Goal: Task Accomplishment & Management: Use online tool/utility

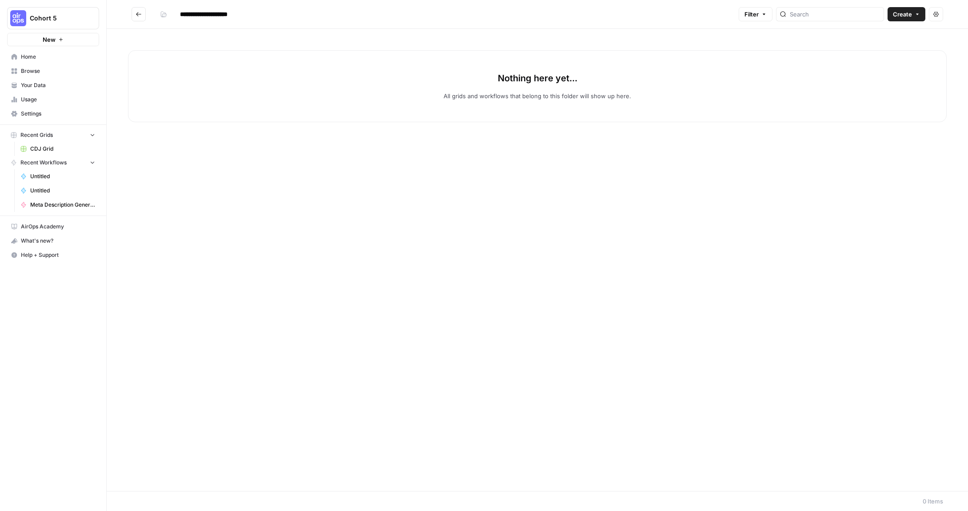
click at [44, 65] on link "Browse" at bounding box center [53, 71] width 92 height 14
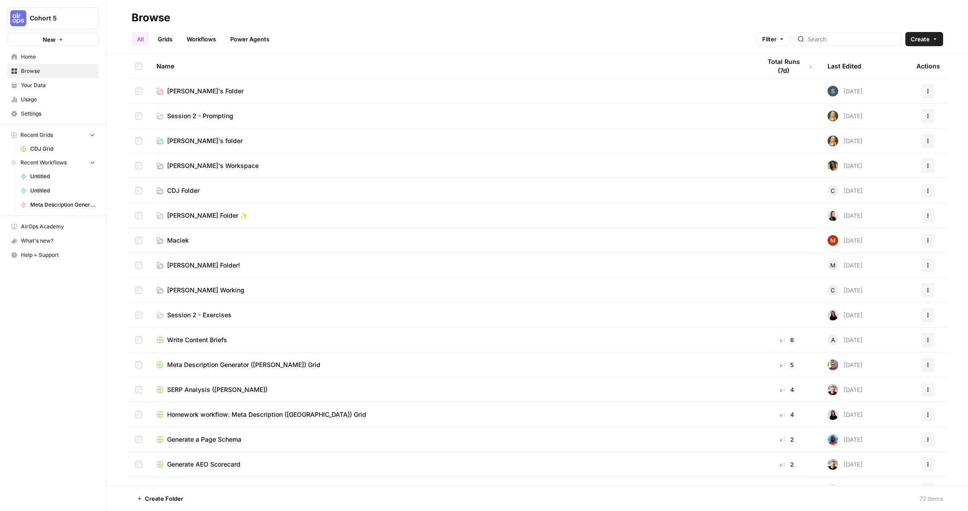
click at [180, 190] on span "CDJ Folder" at bounding box center [183, 190] width 32 height 9
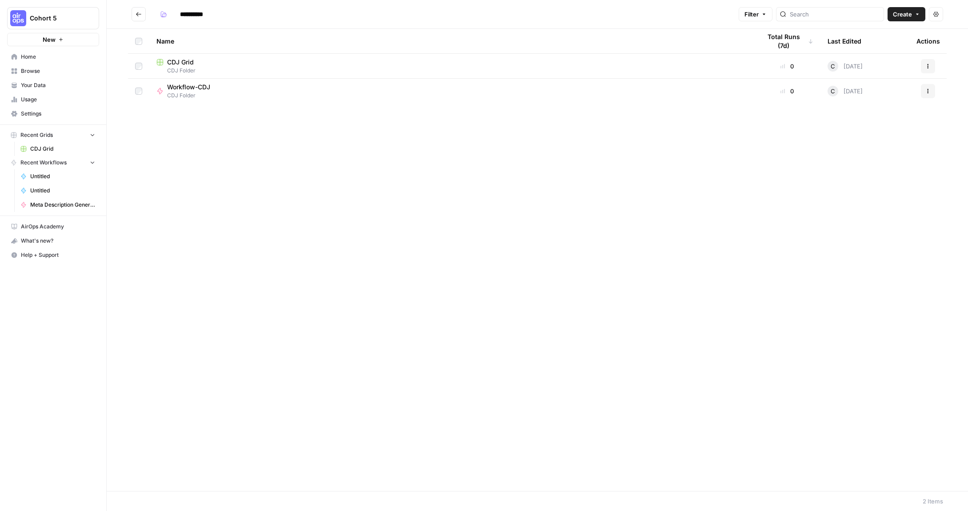
click at [253, 89] on div "Workflow-CDJ CDJ Folder" at bounding box center [451, 91] width 590 height 17
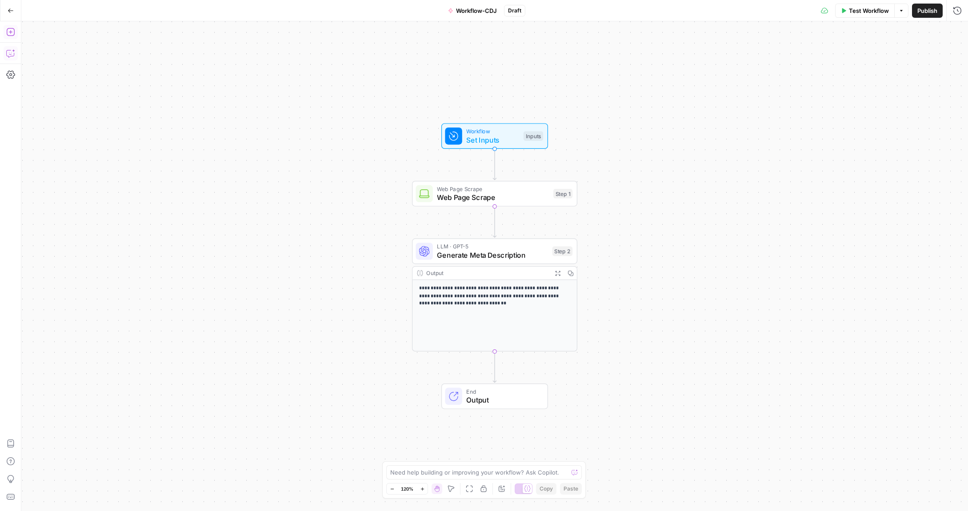
click at [8, 32] on icon "button" at bounding box center [10, 32] width 9 height 9
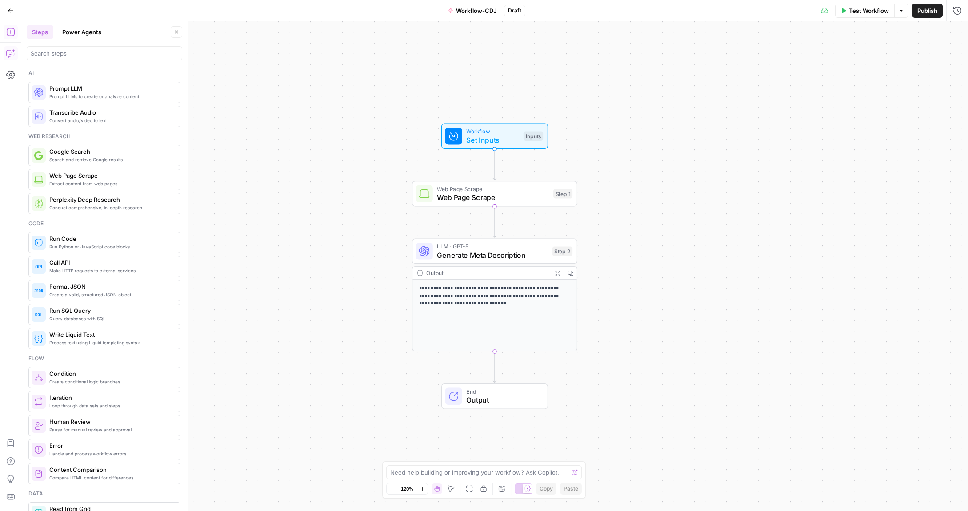
click at [84, 37] on button "Power Agents" at bounding box center [82, 32] width 50 height 14
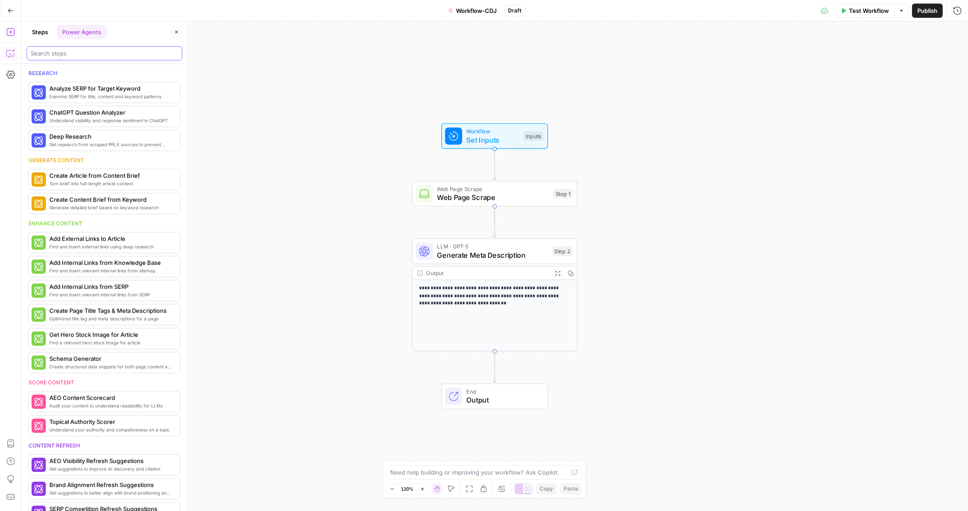
click at [82, 54] on input "search" at bounding box center [105, 53] width 148 height 9
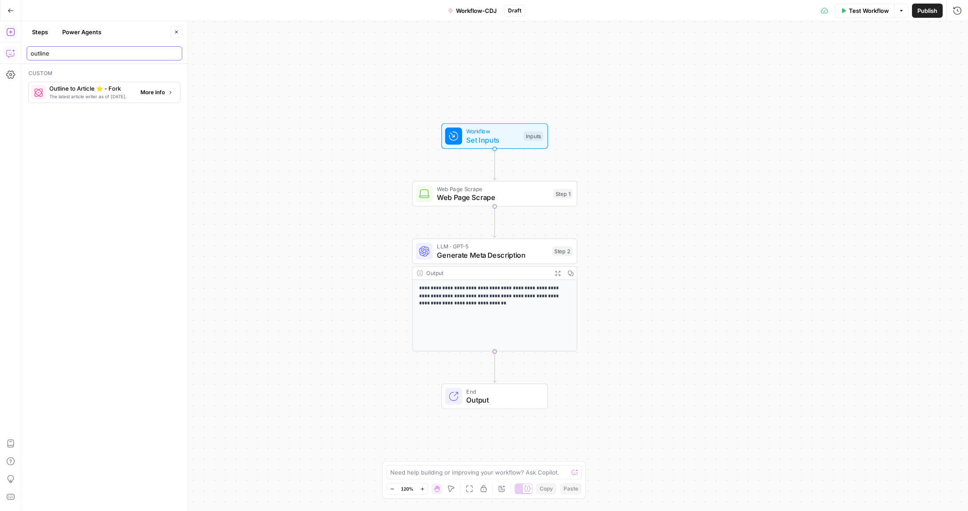
type input "outline"
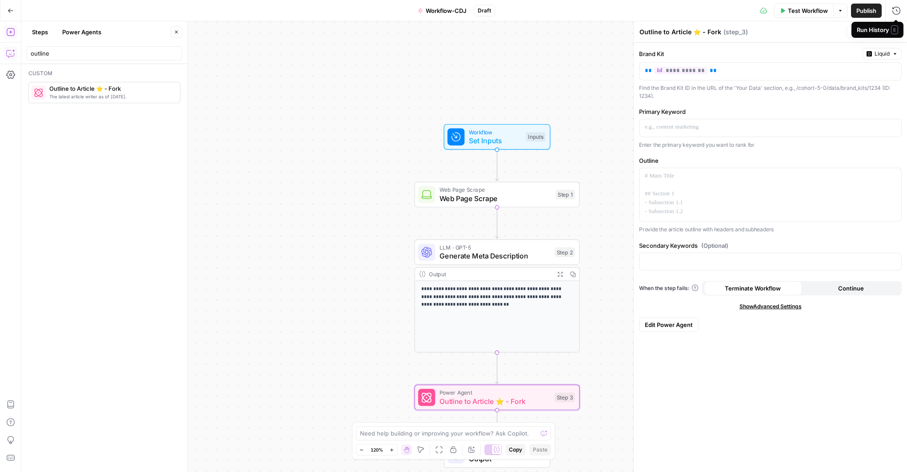
drag, startPoint x: 899, startPoint y: 32, endPoint x: 785, endPoint y: 103, distance: 134.3
click at [899, 32] on div "Run History E" at bounding box center [877, 30] width 52 height 16
drag, startPoint x: 508, startPoint y: 384, endPoint x: 515, endPoint y: 387, distance: 7.4
click at [515, 387] on div "Power Agent Outline to Article ⭐️ - Fork Step 3 Copy step Delete step Add Note …" at bounding box center [497, 397] width 165 height 26
click at [492, 378] on icon "button" at bounding box center [495, 377] width 8 height 8
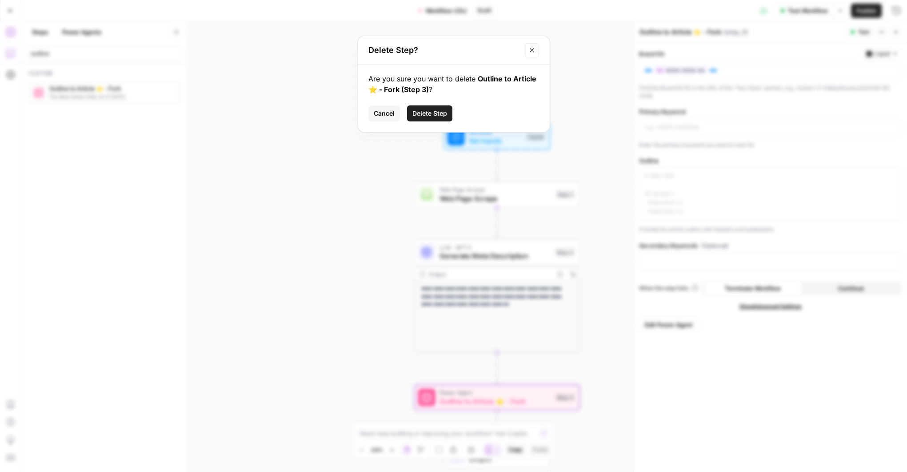
click at [436, 116] on span "Delete Step" at bounding box center [429, 113] width 35 height 9
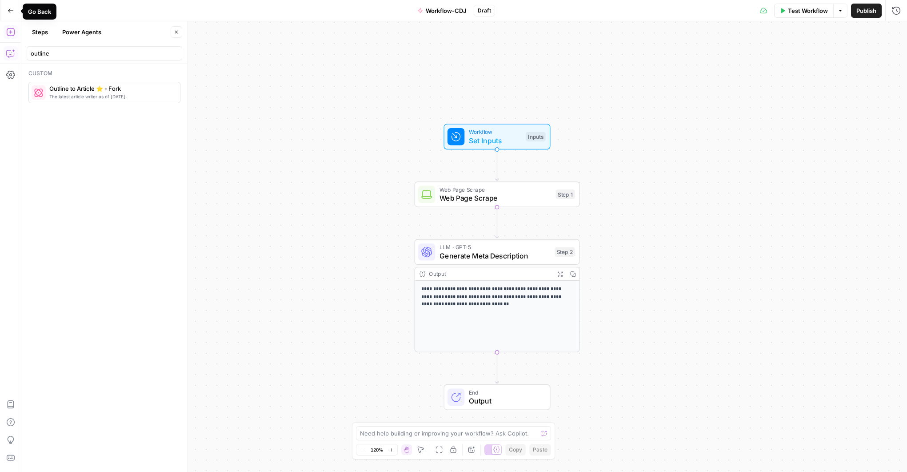
click at [11, 13] on icon "button" at bounding box center [11, 11] width 6 height 6
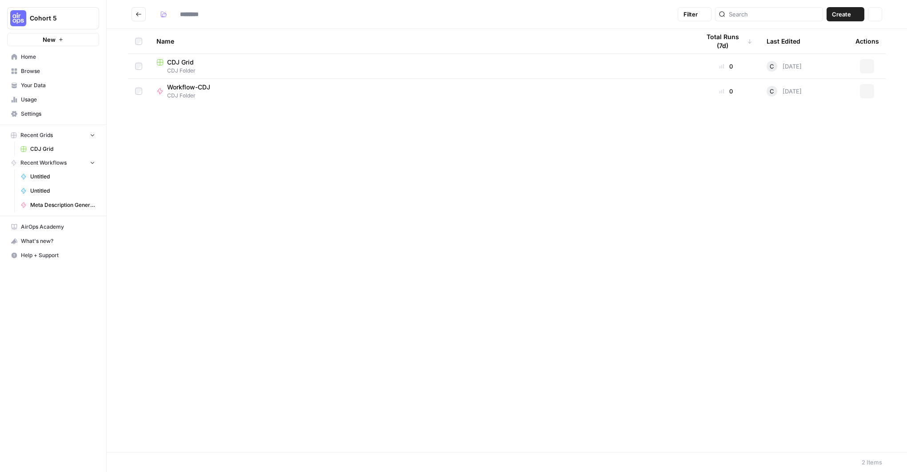
type input "**********"
click at [853, 18] on button "Create" at bounding box center [846, 14] width 38 height 14
click at [807, 50] on span "Workflow" at bounding box center [828, 47] width 50 height 9
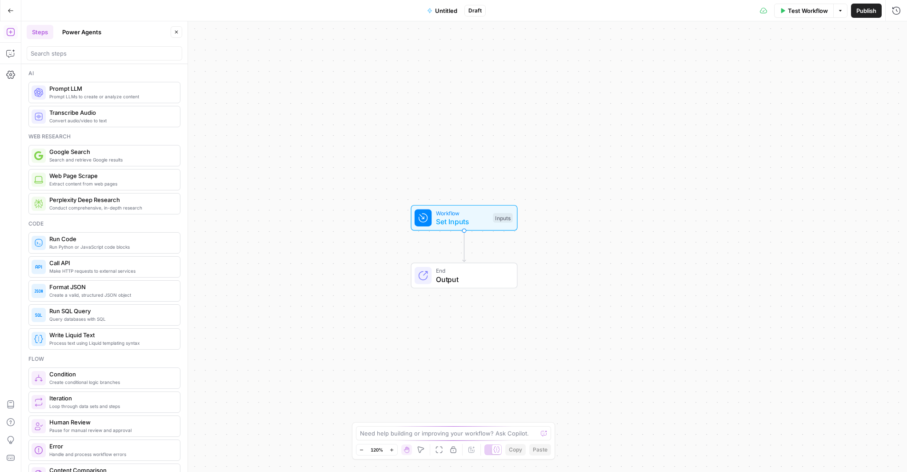
click at [443, 10] on span "Untitled" at bounding box center [446, 10] width 22 height 9
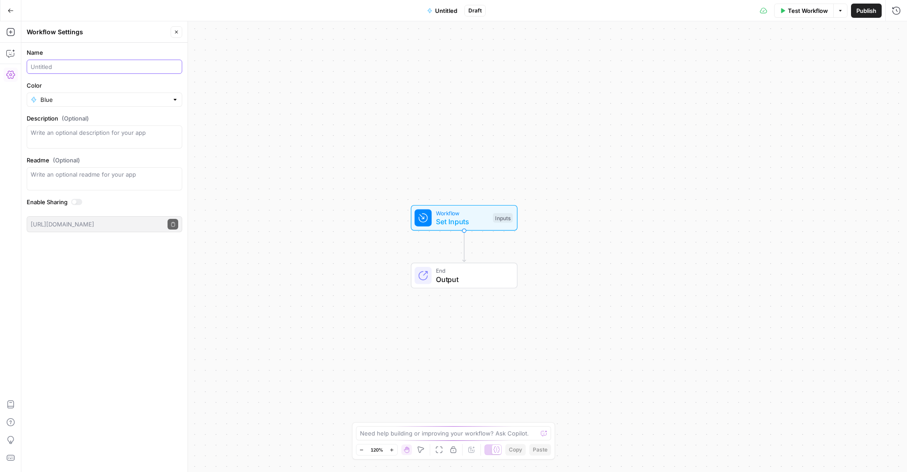
click at [59, 66] on input "Name" at bounding box center [105, 66] width 148 height 9
type input "WORKFLOW-2-CDJ"
click at [74, 92] on div "Blue" at bounding box center [105, 99] width 156 height 14
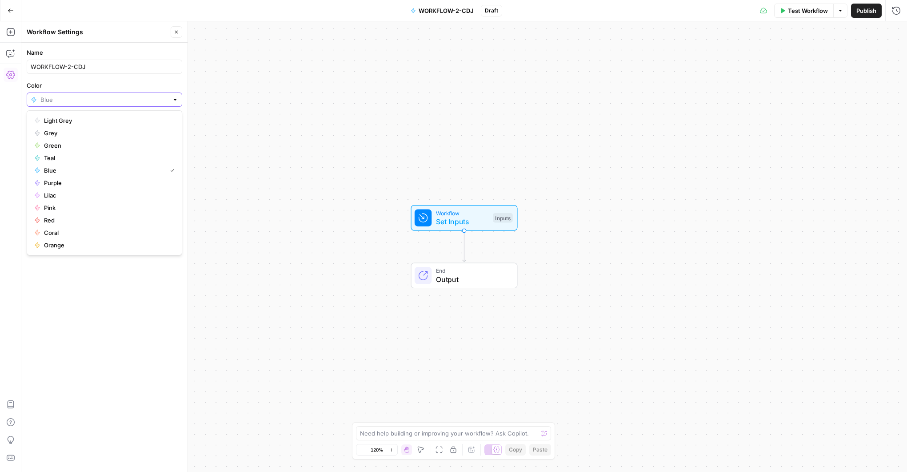
click at [72, 97] on input "Color" at bounding box center [104, 99] width 128 height 9
click at [64, 181] on span "Purple" at bounding box center [107, 182] width 127 height 9
type input "Purple"
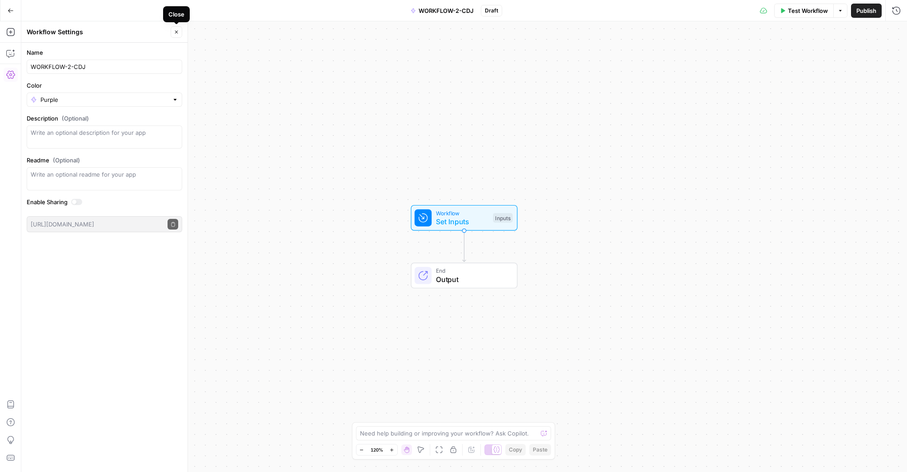
click at [179, 30] on icon "button" at bounding box center [176, 31] width 5 height 5
click at [8, 28] on icon "button" at bounding box center [10, 32] width 9 height 9
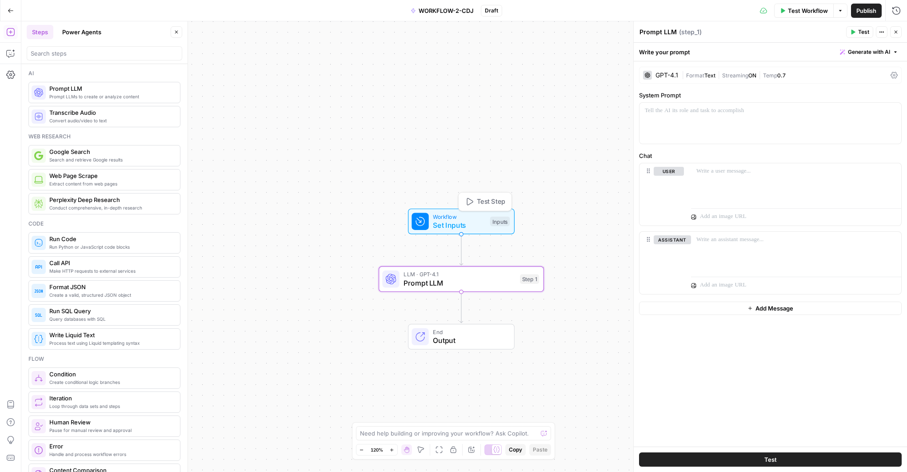
click at [471, 221] on span "Set Inputs" at bounding box center [459, 225] width 53 height 11
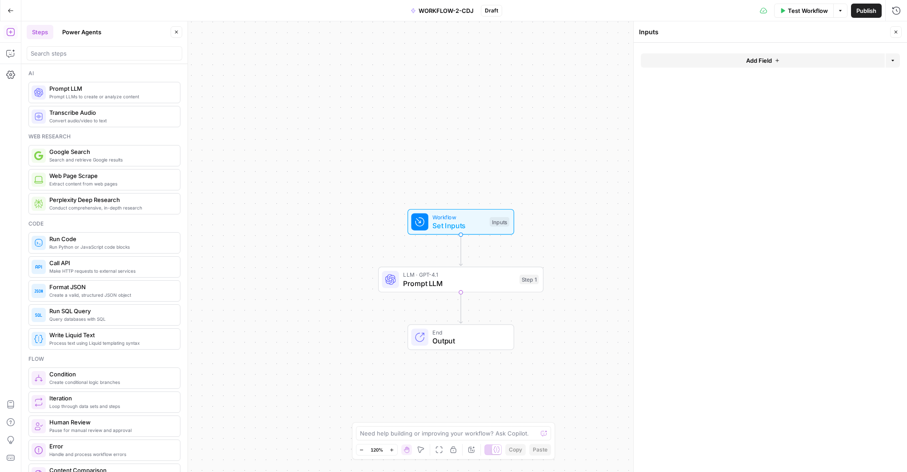
click at [764, 58] on span "Add Field" at bounding box center [759, 60] width 26 height 9
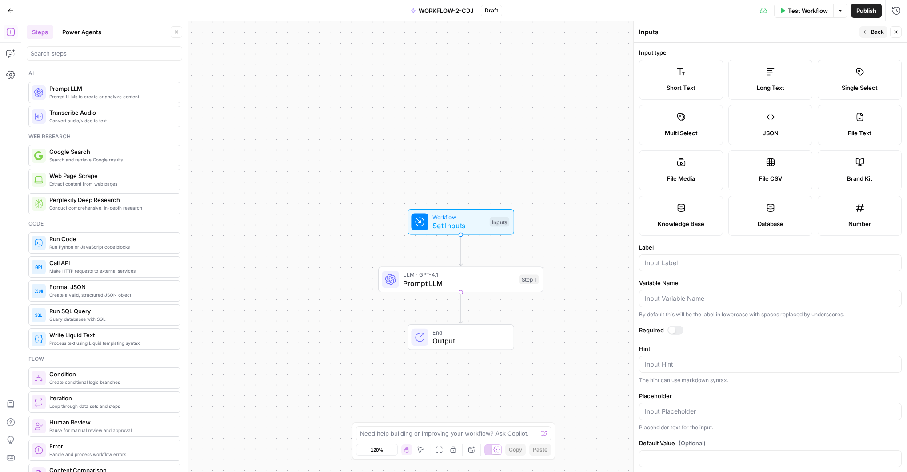
click at [851, 167] on label "Brand Kit" at bounding box center [860, 170] width 84 height 40
click at [665, 263] on input "Label" at bounding box center [770, 262] width 251 height 9
type input "Brand Kit"
click at [601, 240] on div "Workflow Set Inputs Inputs LLM · GPT-4.1 Prompt LLM Step 1 End Output" at bounding box center [464, 246] width 886 height 450
drag, startPoint x: 818, startPoint y: 40, endPoint x: 834, endPoint y: 38, distance: 15.7
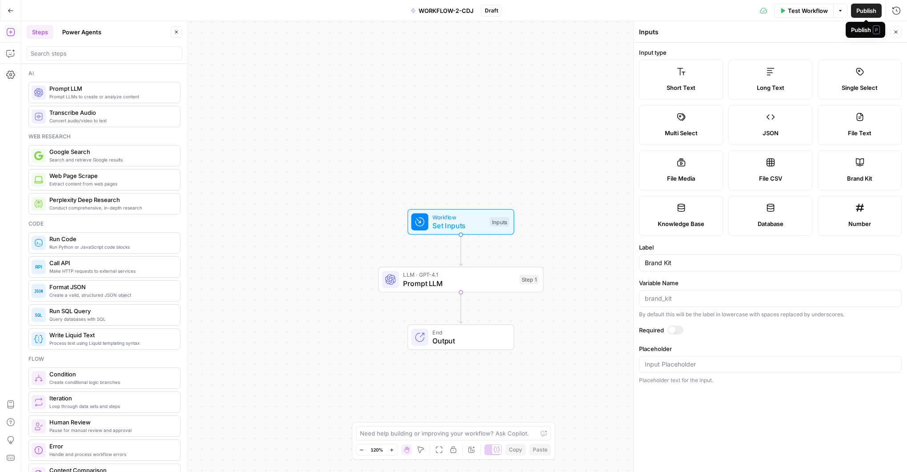
click at [818, 40] on header "Inputs Back Close" at bounding box center [770, 31] width 273 height 21
click at [866, 34] on icon "button" at bounding box center [865, 31] width 5 height 5
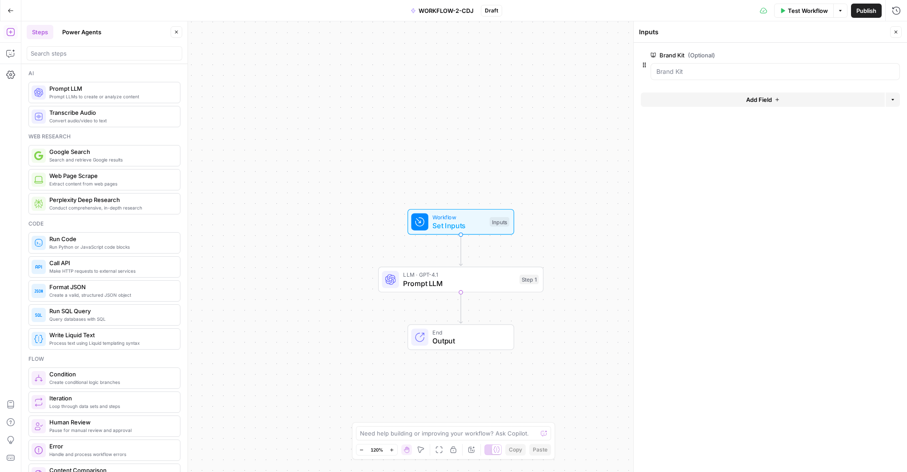
click at [814, 12] on span "Test Workflow" at bounding box center [808, 10] width 40 height 9
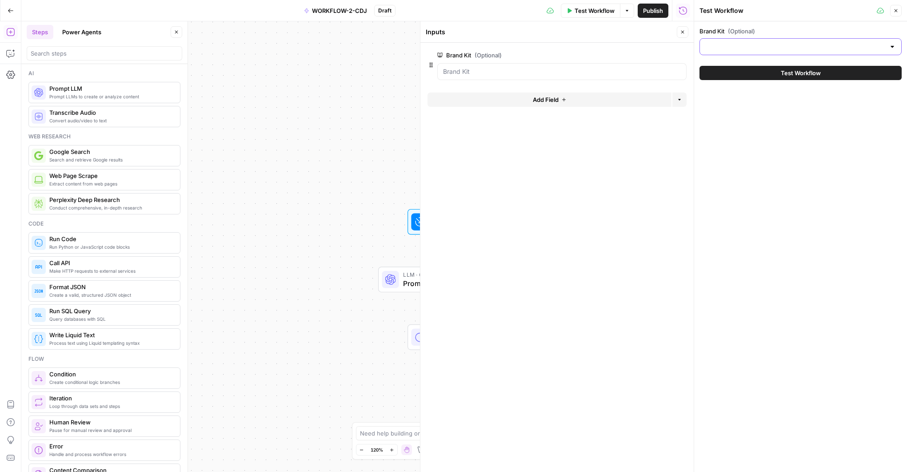
click at [741, 44] on input "Brand Kit (Optional)" at bounding box center [795, 46] width 180 height 9
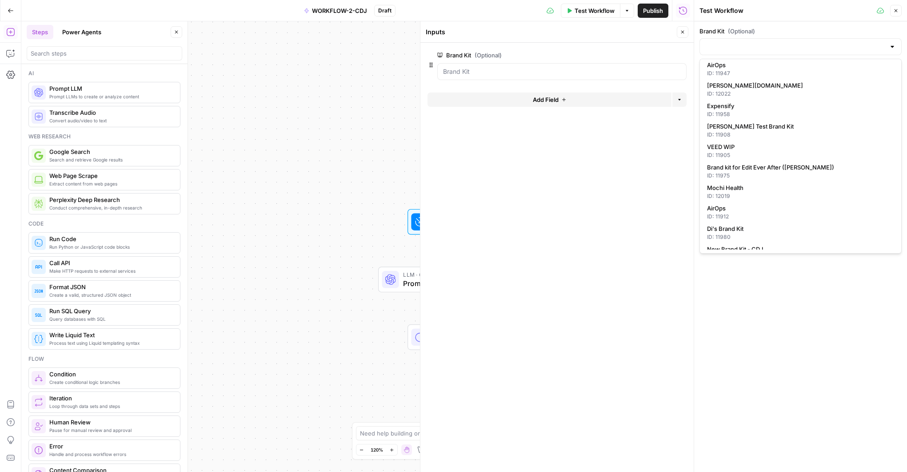
scroll to position [140, 0]
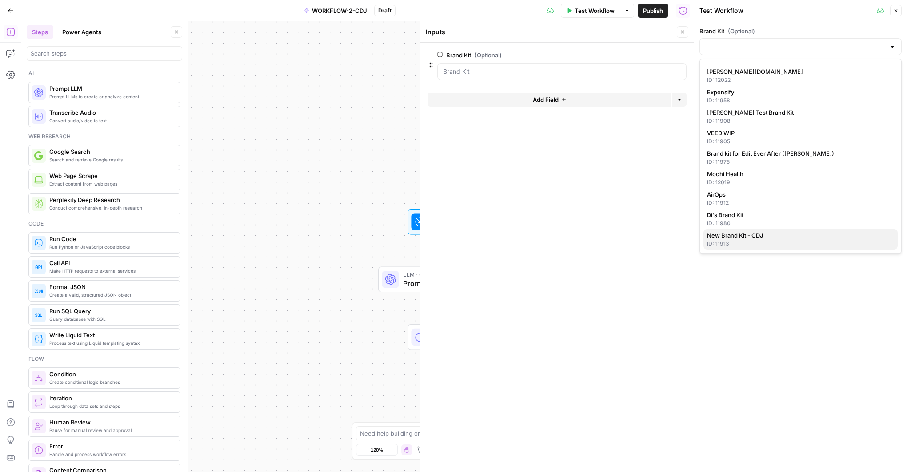
click at [760, 237] on span "New Brand Kit - CDJ" at bounding box center [799, 235] width 184 height 9
type input "New Brand Kit - CDJ"
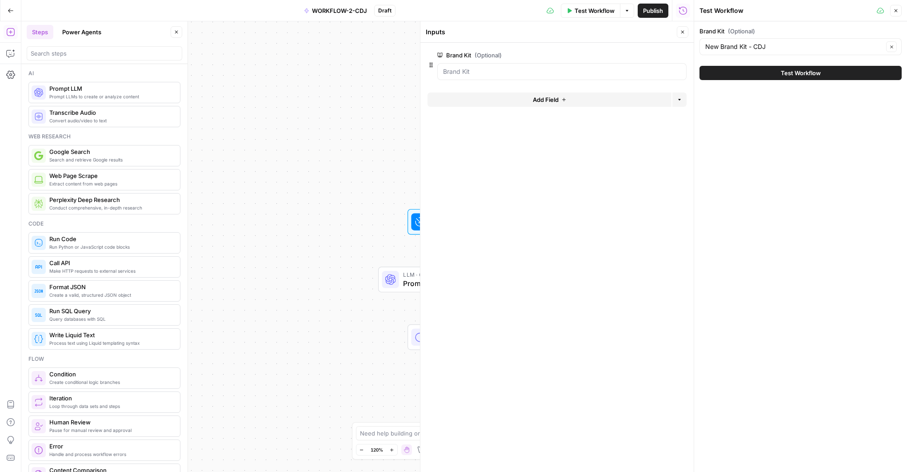
click at [781, 76] on span "Test Workflow" at bounding box center [801, 72] width 40 height 9
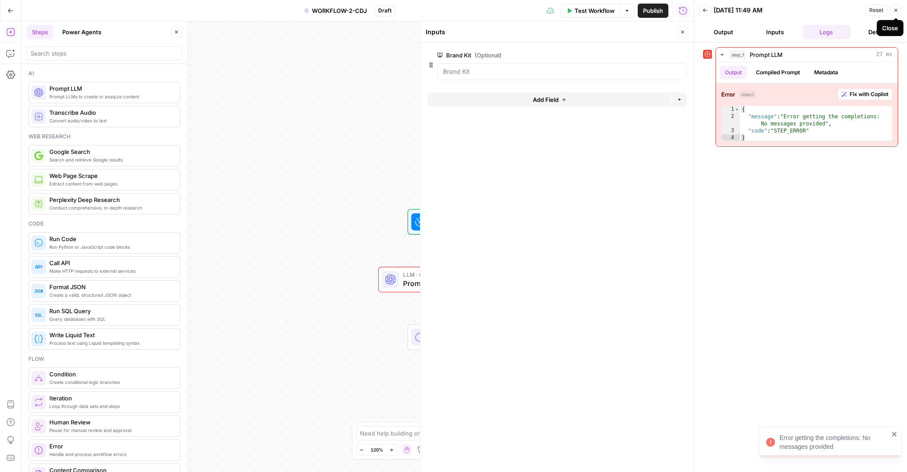
click at [892, 8] on button "Close" at bounding box center [896, 10] width 12 height 12
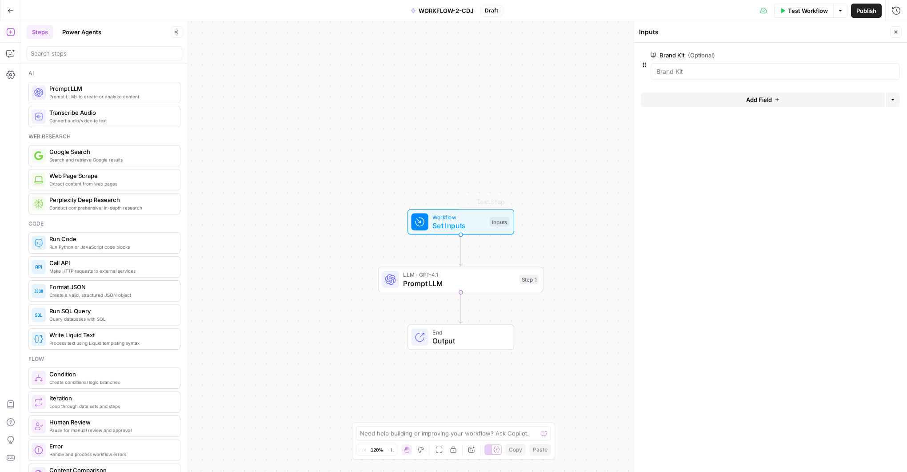
click at [472, 281] on span "Prompt LLM" at bounding box center [459, 283] width 112 height 11
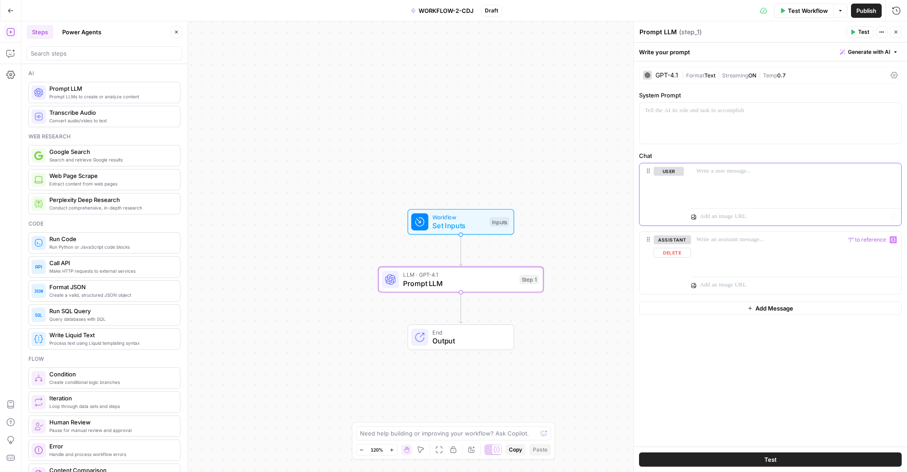
click at [735, 178] on div at bounding box center [796, 183] width 210 height 41
click at [856, 30] on button "Test" at bounding box center [859, 32] width 27 height 12
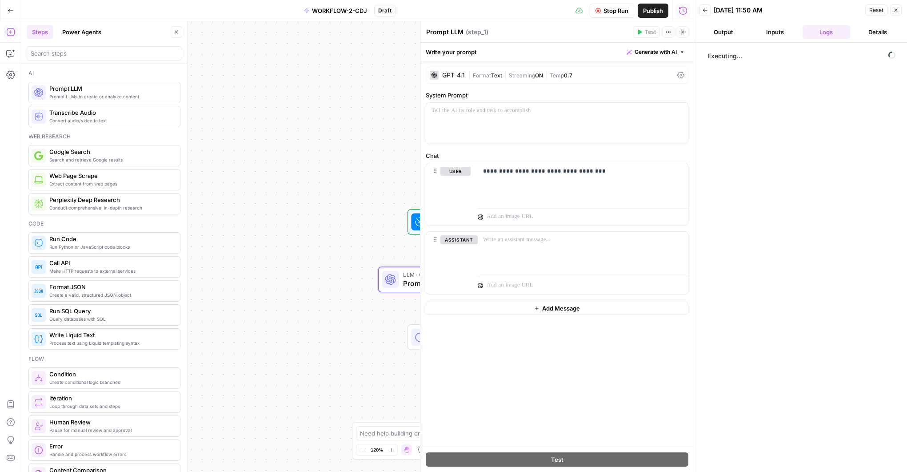
drag, startPoint x: 772, startPoint y: 32, endPoint x: 767, endPoint y: 33, distance: 5.4
click at [772, 32] on button "Inputs" at bounding box center [775, 32] width 48 height 14
click at [736, 32] on button "Output" at bounding box center [724, 32] width 48 height 14
click at [780, 32] on button "Inputs" at bounding box center [775, 32] width 48 height 14
click at [873, 32] on button "Details" at bounding box center [878, 32] width 48 height 14
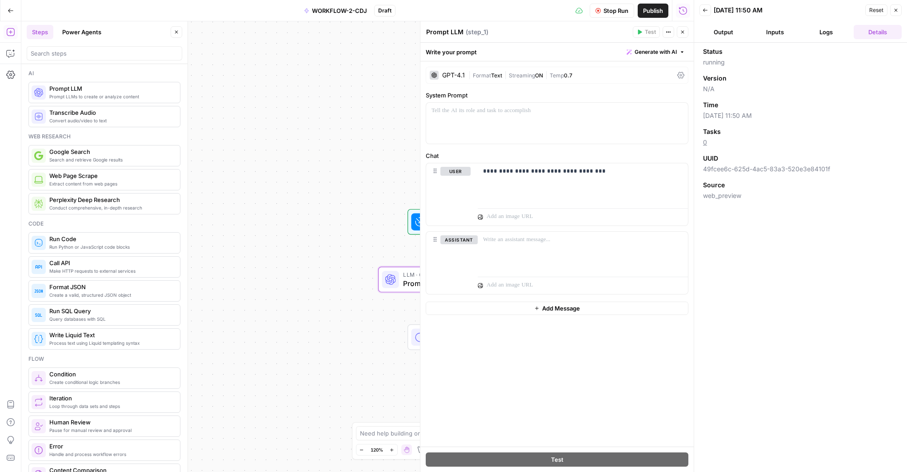
click at [828, 32] on button "Logs" at bounding box center [827, 32] width 48 height 14
click at [898, 12] on icon "button" at bounding box center [895, 10] width 5 height 5
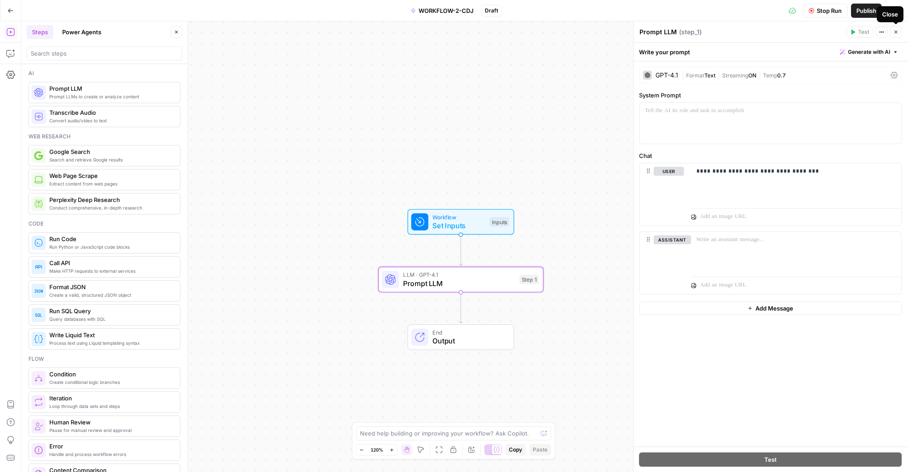
click at [896, 32] on icon "button" at bounding box center [895, 31] width 5 height 5
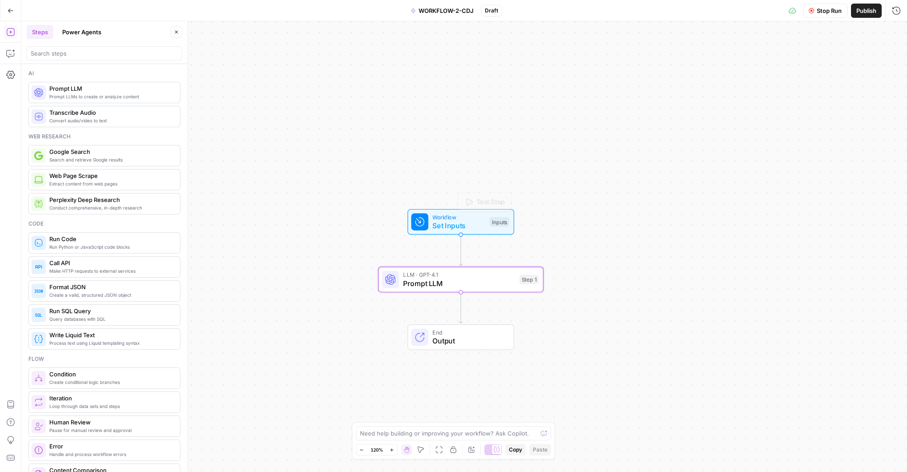
click at [455, 224] on span "Set Inputs" at bounding box center [458, 225] width 53 height 11
click at [809, 12] on icon "button" at bounding box center [811, 10] width 5 height 5
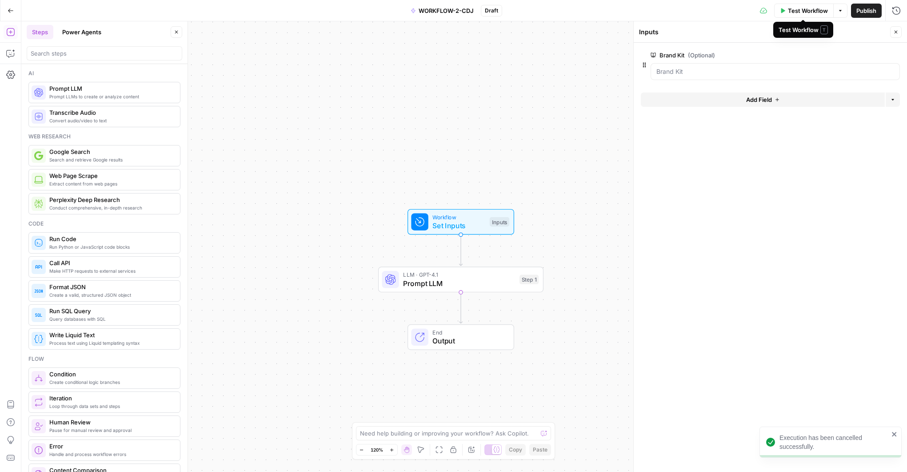
click at [806, 9] on span "Test Workflow" at bounding box center [808, 10] width 40 height 9
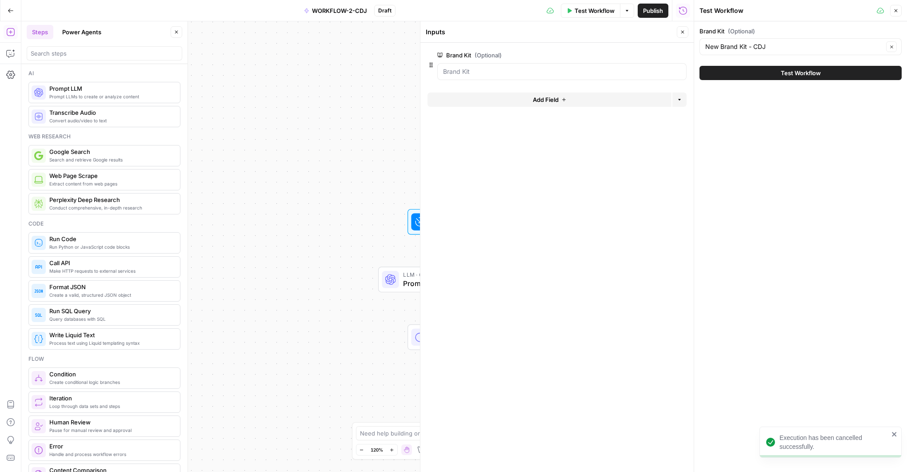
click at [780, 76] on button "Test Workflow" at bounding box center [801, 73] width 202 height 14
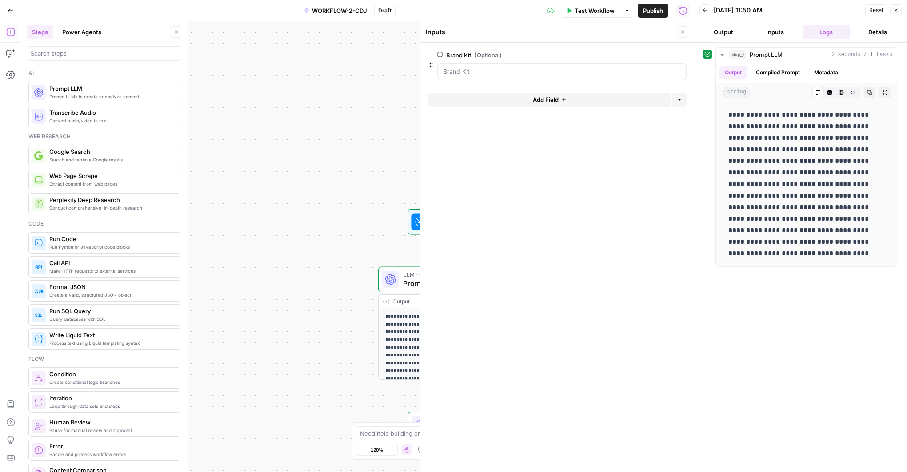
click at [899, 6] on button "Close" at bounding box center [896, 10] width 12 height 12
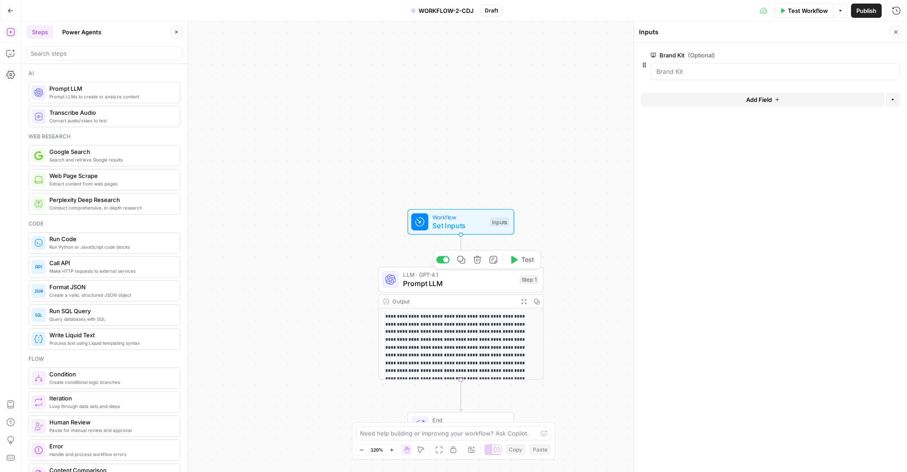
click at [483, 282] on span "Prompt LLM" at bounding box center [459, 283] width 112 height 11
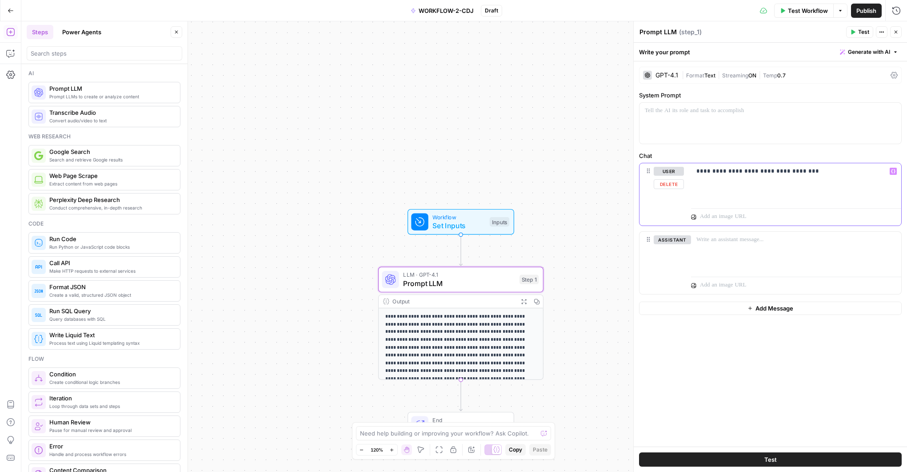
drag, startPoint x: 744, startPoint y: 179, endPoint x: 792, endPoint y: 179, distance: 47.6
click at [745, 179] on div "**********" at bounding box center [796, 183] width 210 height 41
click at [829, 171] on p "**********" at bounding box center [796, 176] width 200 height 18
click at [729, 192] on div "**********" at bounding box center [796, 183] width 210 height 41
click at [860, 32] on span "Test" at bounding box center [863, 32] width 11 height 8
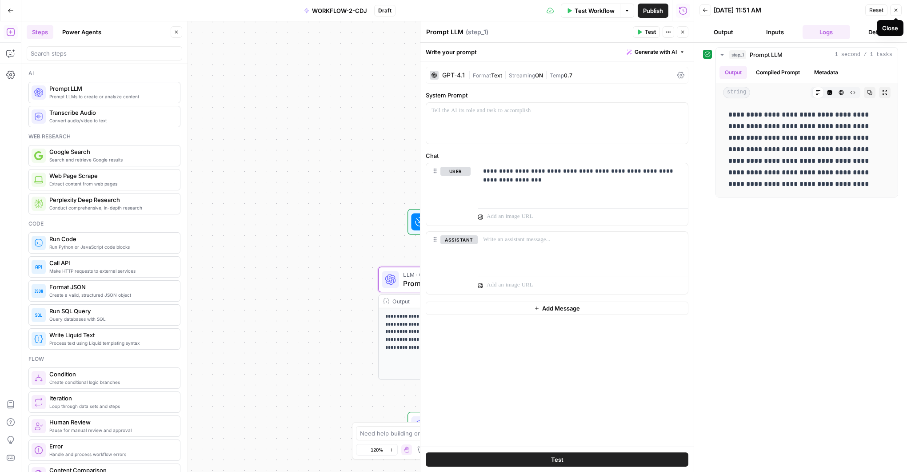
click at [895, 11] on icon "button" at bounding box center [896, 10] width 3 height 3
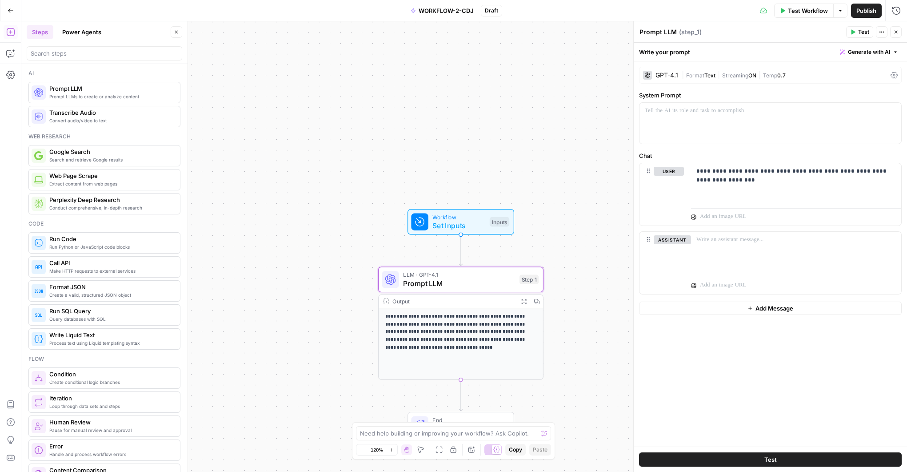
click at [665, 77] on div "GPT-4.1" at bounding box center [667, 75] width 23 height 6
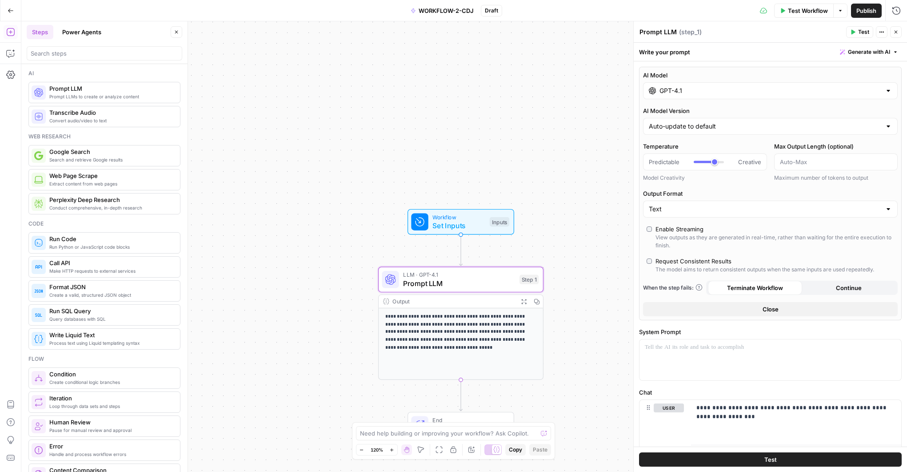
click at [675, 91] on input "GPT-4.1" at bounding box center [771, 90] width 222 height 9
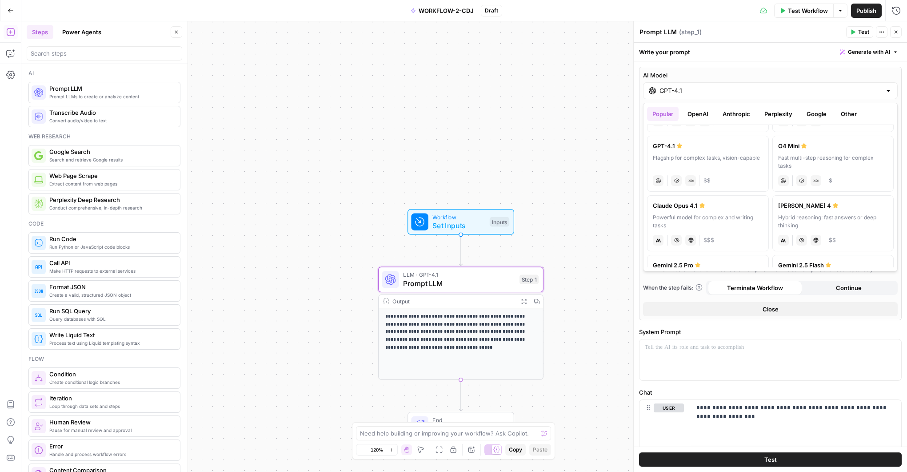
scroll to position [59, 0]
click at [831, 209] on div "Hybrid reasoning: fast answers or deep thinking" at bounding box center [833, 215] width 110 height 16
type input "[PERSON_NAME] 4"
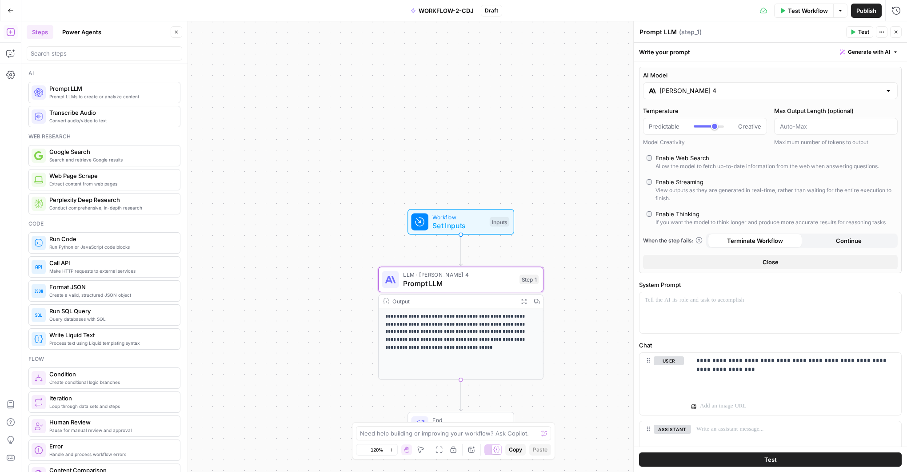
click at [760, 262] on button "Close" at bounding box center [770, 262] width 255 height 14
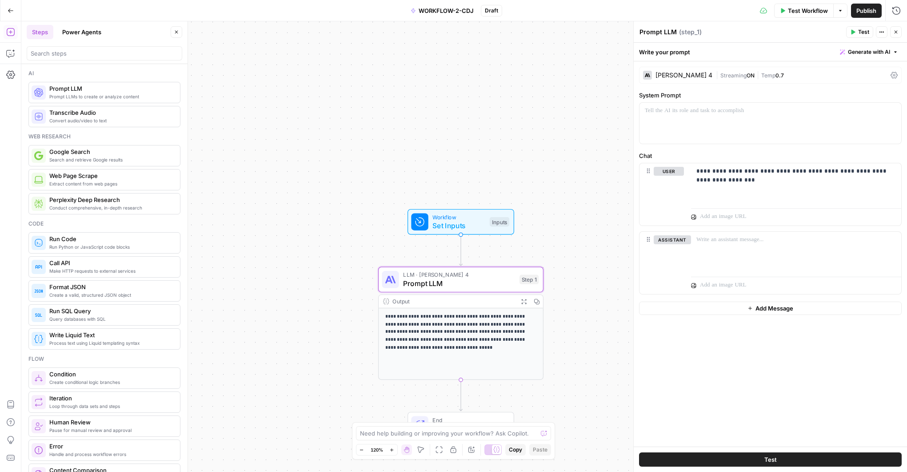
click at [859, 33] on span "Test" at bounding box center [863, 32] width 11 height 8
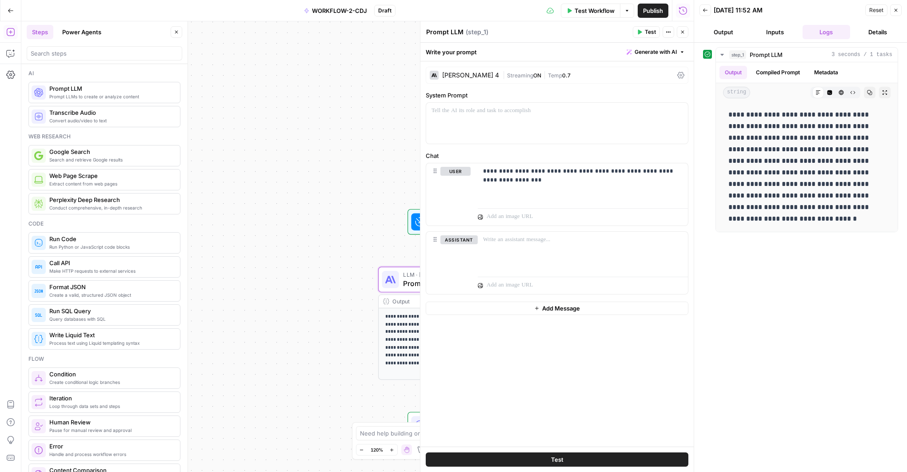
click at [894, 10] on icon "button" at bounding box center [895, 10] width 5 height 5
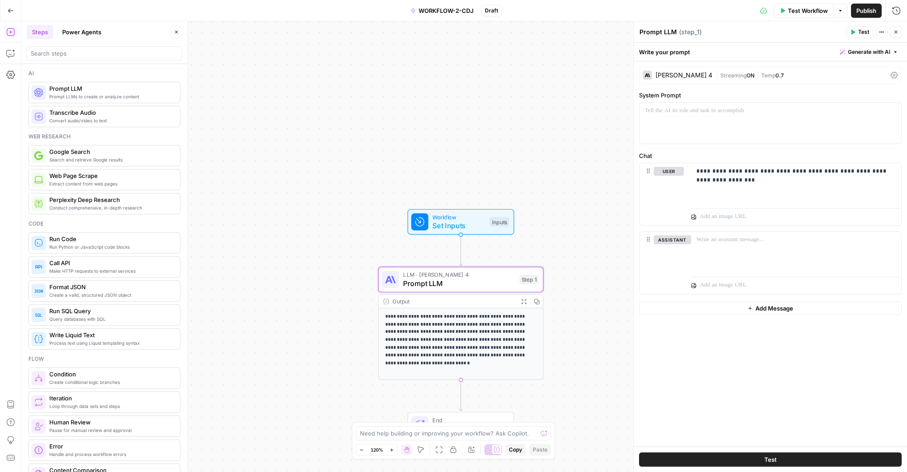
click at [682, 73] on div "[PERSON_NAME] 4" at bounding box center [684, 75] width 57 height 6
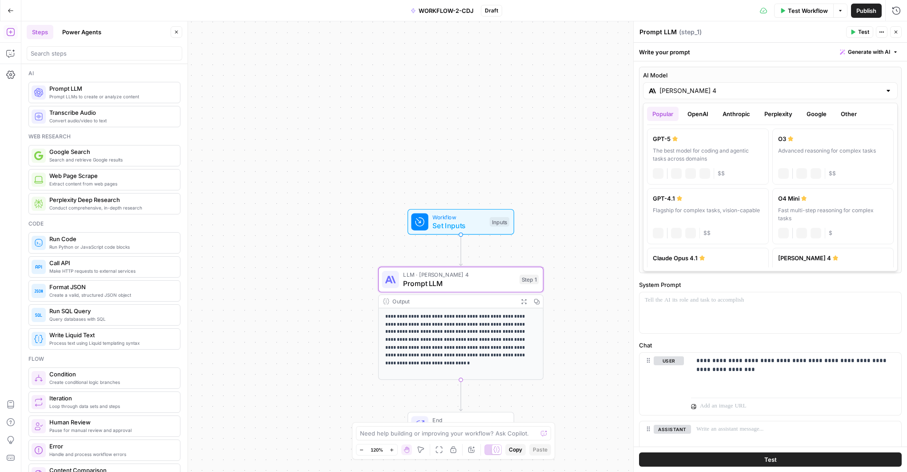
click at [676, 91] on input "[PERSON_NAME] 4" at bounding box center [771, 90] width 222 height 9
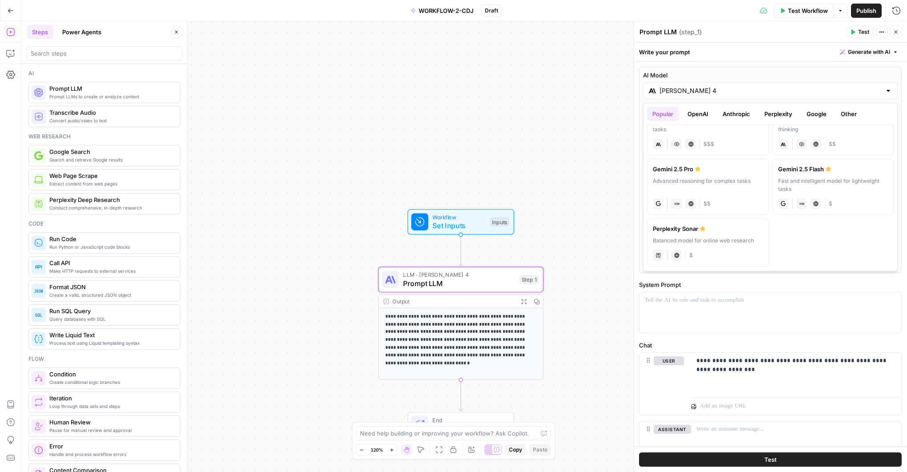
scroll to position [151, 0]
click at [739, 166] on div "Gemini 2.5 Pro" at bounding box center [708, 166] width 110 height 9
type input "Gemini 2.5 Pro"
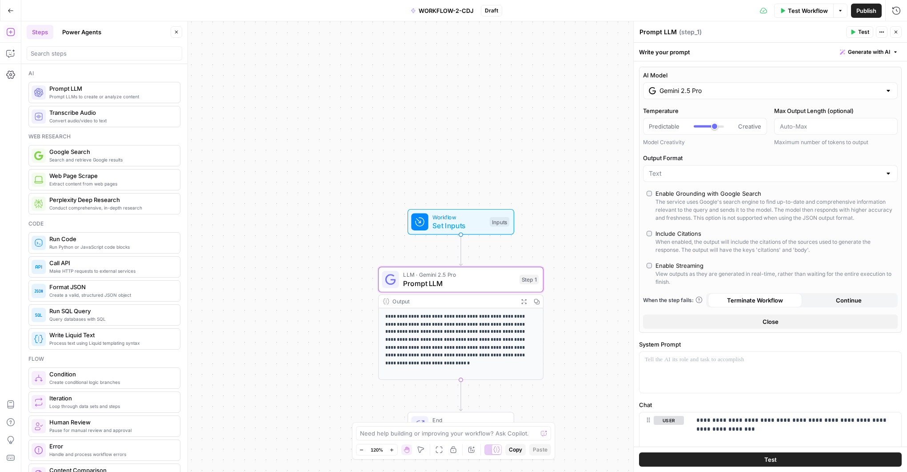
click at [857, 31] on button "Test" at bounding box center [859, 32] width 27 height 12
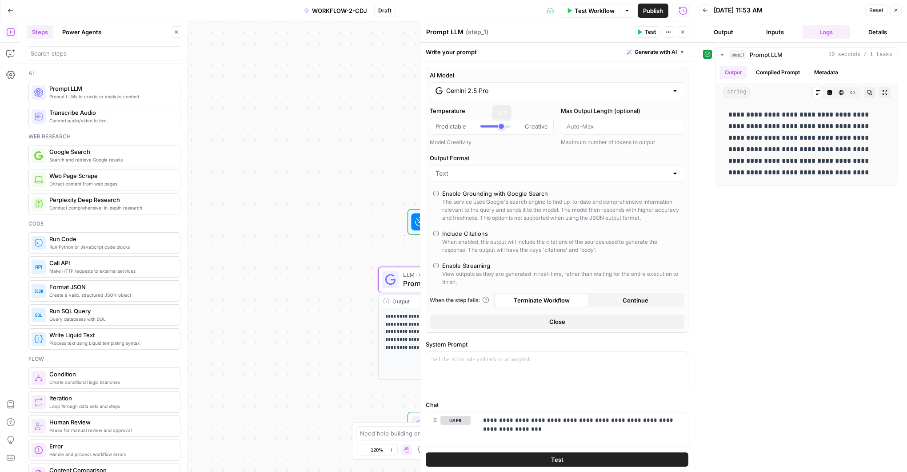
scroll to position [1, 0]
click at [568, 319] on button "Close" at bounding box center [557, 321] width 255 height 14
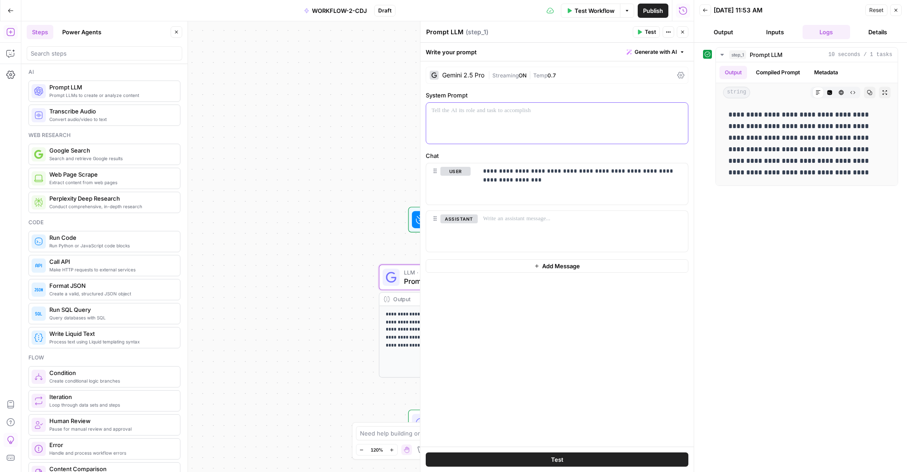
click at [476, 126] on div at bounding box center [557, 123] width 262 height 41
click at [521, 188] on div "**********" at bounding box center [583, 183] width 210 height 41
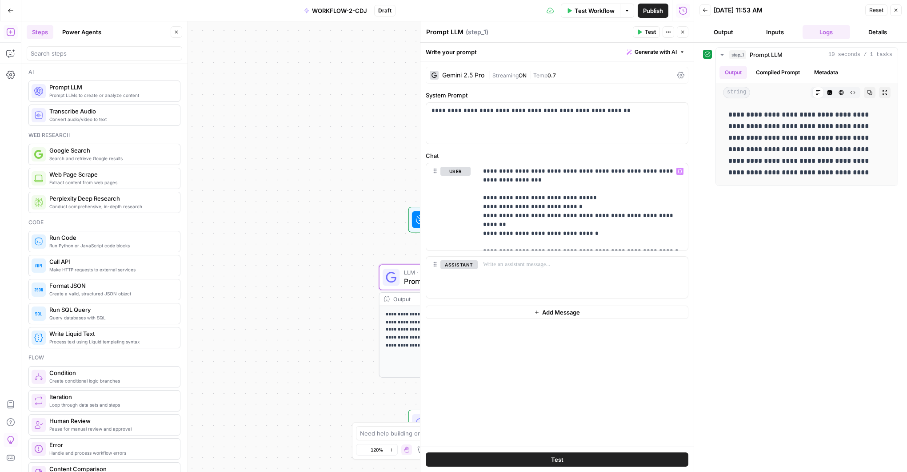
click at [645, 28] on span "Test" at bounding box center [650, 32] width 11 height 8
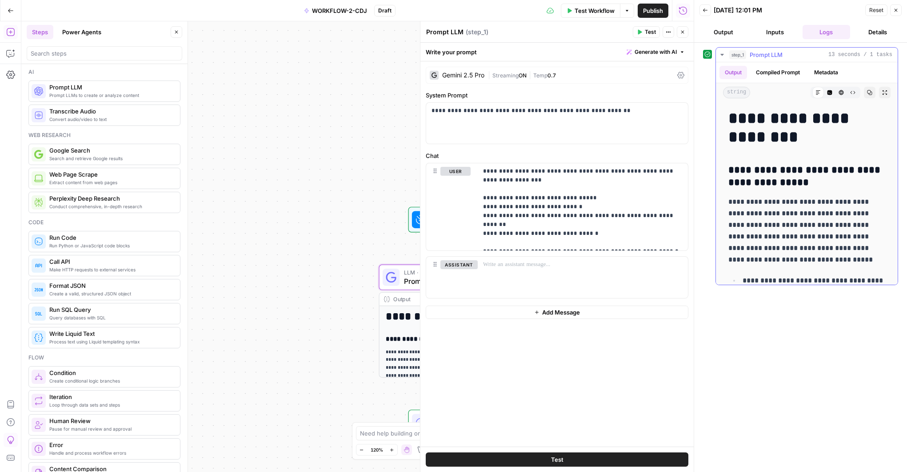
scroll to position [85, 0]
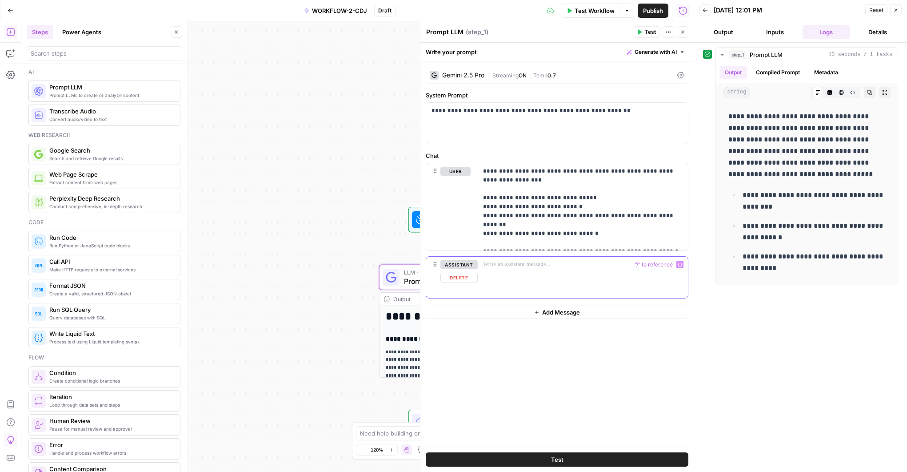
click at [507, 277] on div at bounding box center [583, 276] width 210 height 41
